Goal: Navigation & Orientation: Find specific page/section

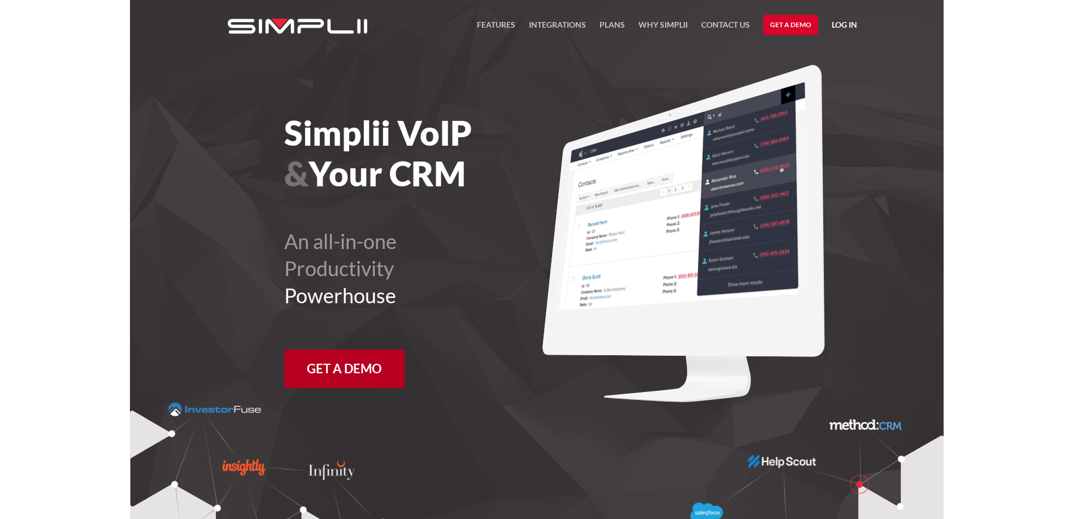
click at [337, 368] on link "Get a Demo" at bounding box center [344, 369] width 120 height 38
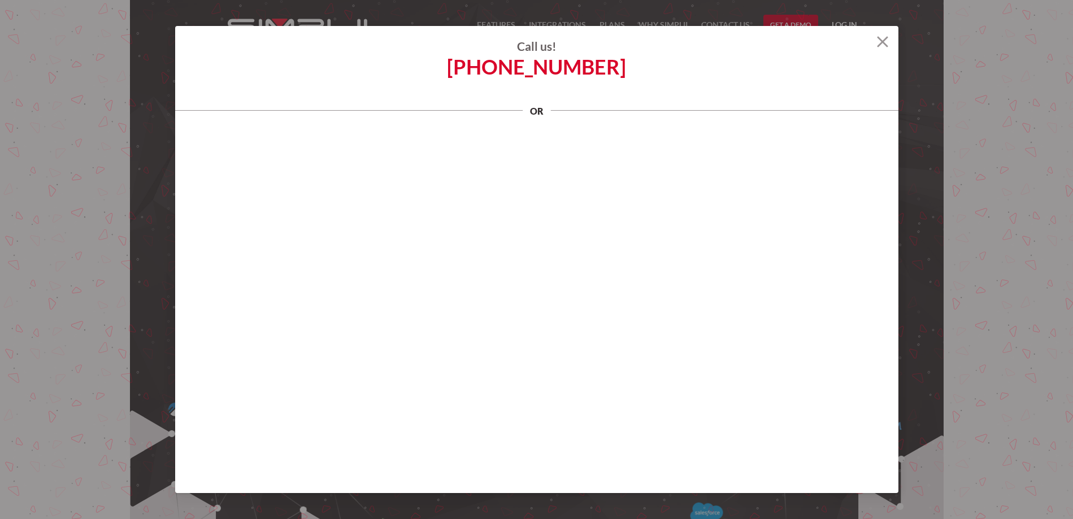
click at [881, 41] on img at bounding box center [882, 41] width 11 height 11
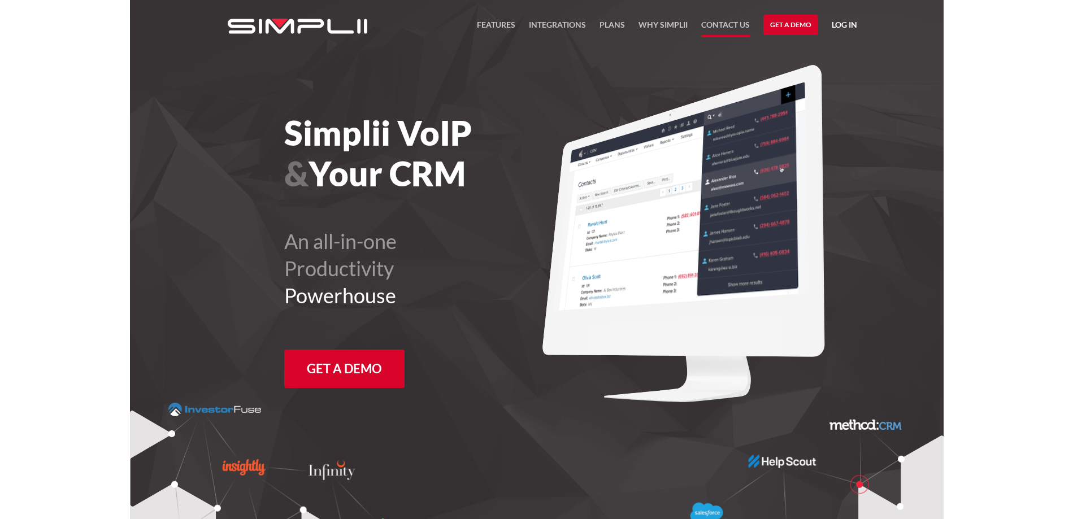
click at [717, 24] on link "Contact US" at bounding box center [725, 27] width 49 height 19
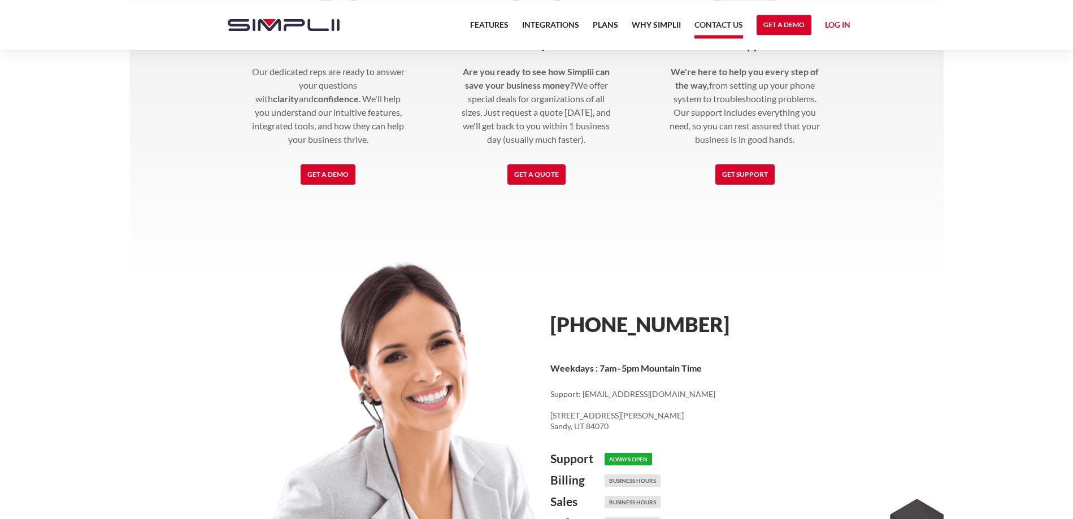
scroll to position [346, 0]
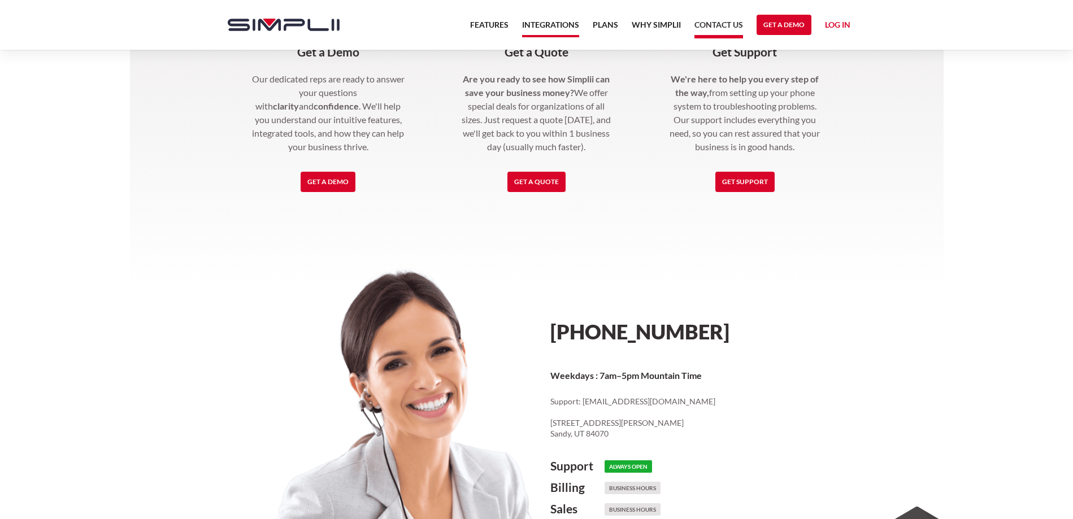
click at [544, 21] on link "Integrations" at bounding box center [550, 27] width 57 height 19
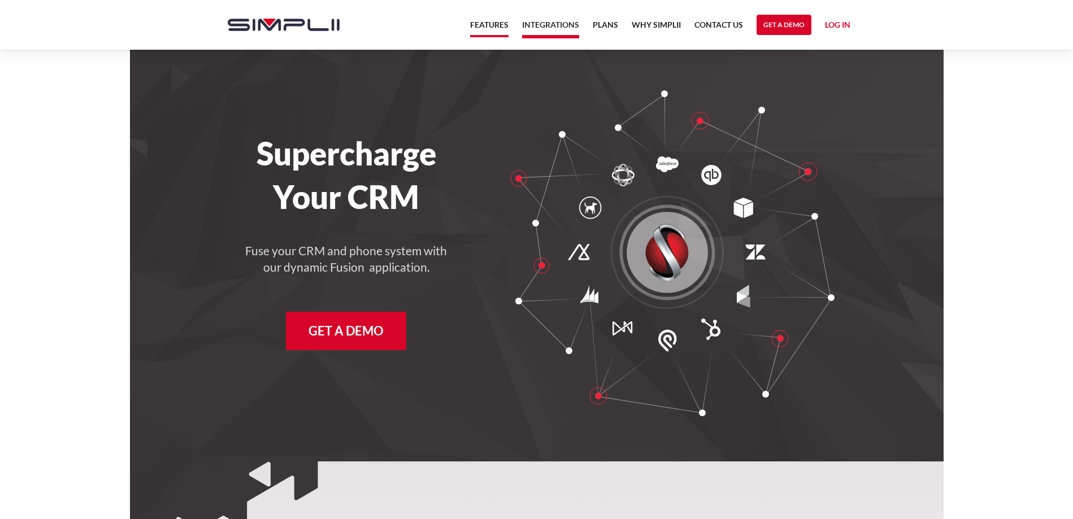
click at [489, 24] on link "Features" at bounding box center [489, 27] width 38 height 19
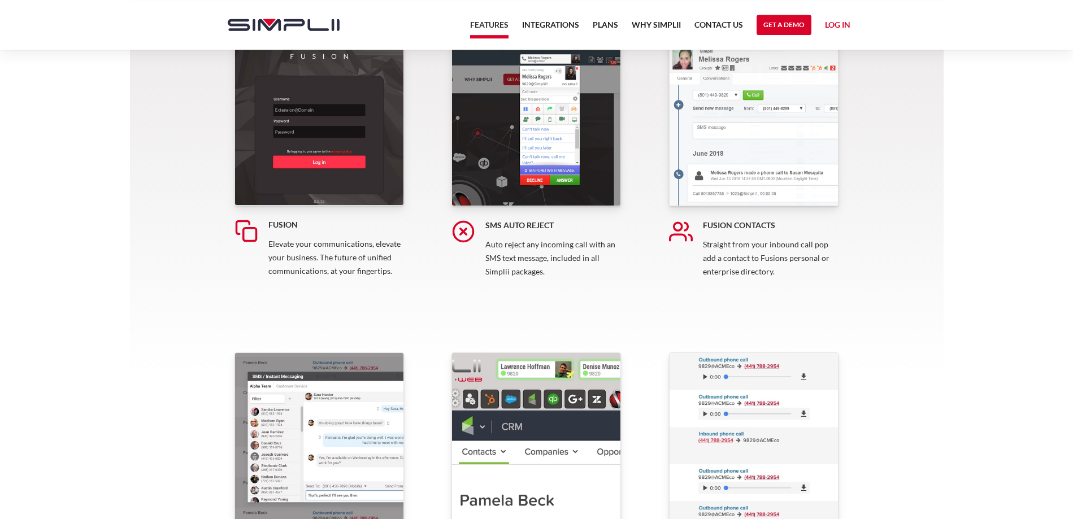
scroll to position [288, 0]
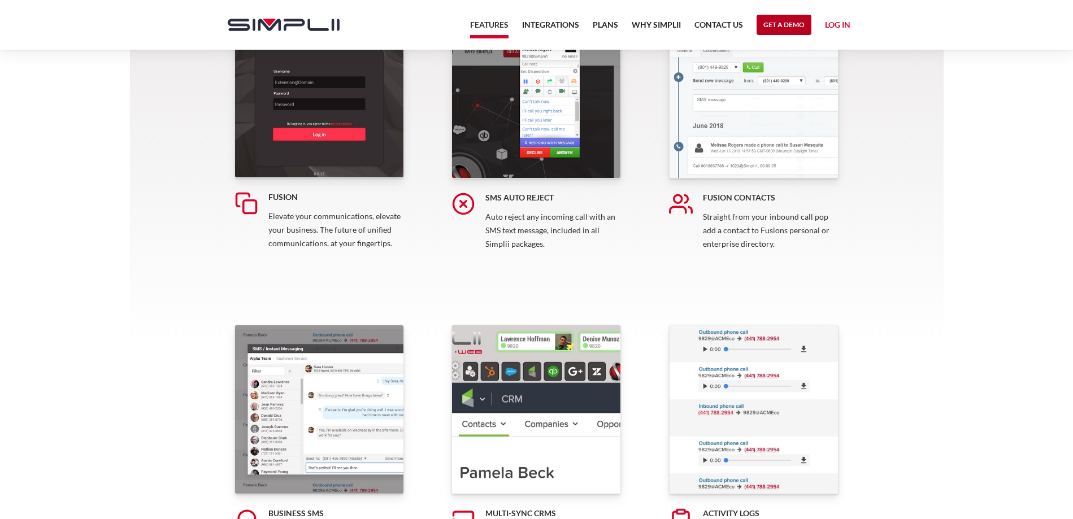
click at [778, 19] on link "Get a Demo" at bounding box center [784, 25] width 55 height 20
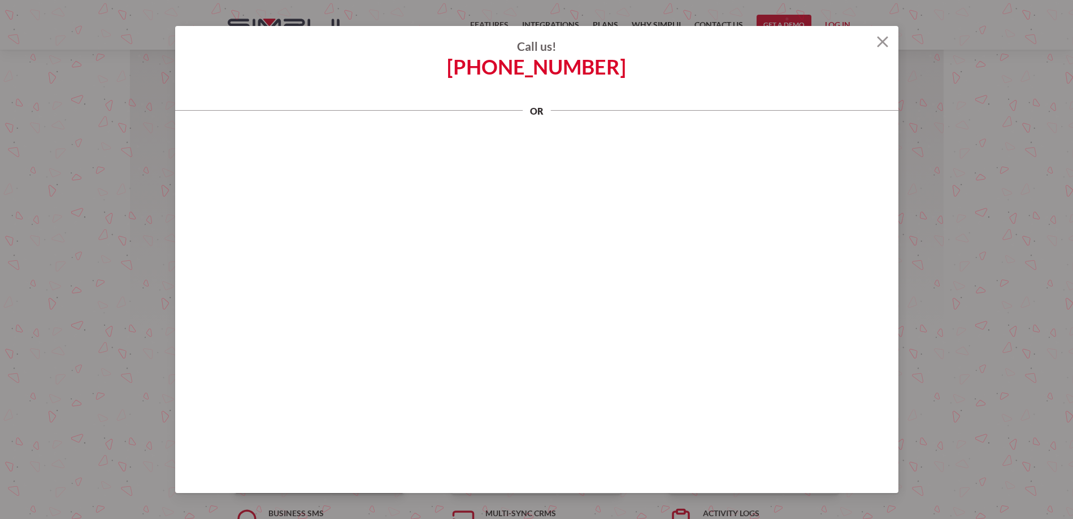
click at [882, 40] on img at bounding box center [882, 41] width 11 height 11
